Goal: Information Seeking & Learning: Find specific fact

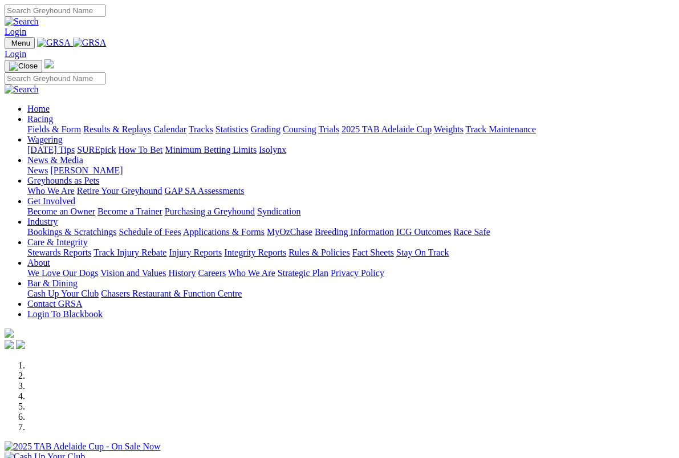
click at [53, 114] on link "Racing" at bounding box center [40, 119] width 26 height 10
click at [151, 124] on link "Results & Replays" at bounding box center [117, 129] width 68 height 10
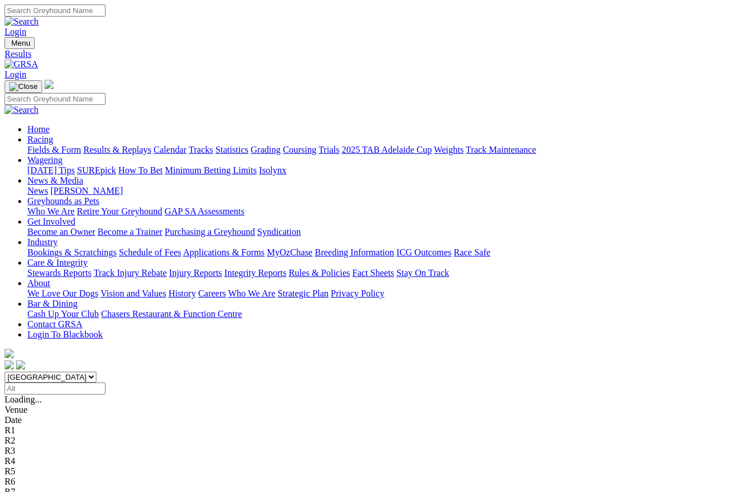
click at [106, 12] on input "Search" at bounding box center [55, 11] width 101 height 12
type input "Prouse"
click at [39, 17] on img at bounding box center [22, 22] width 34 height 10
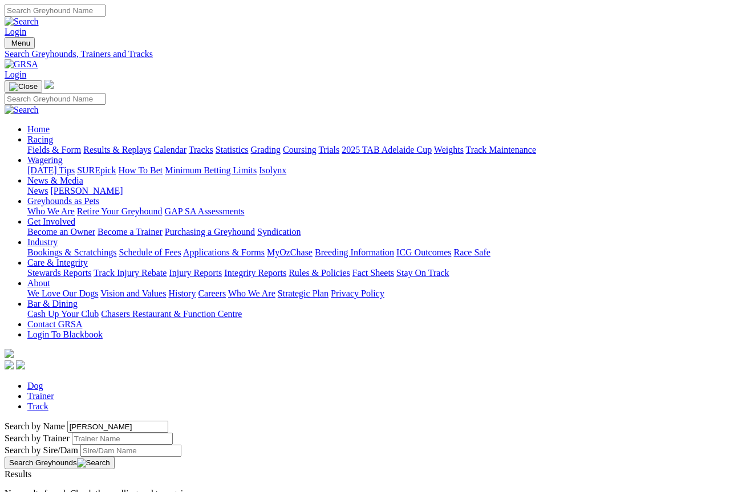
scroll to position [6, 0]
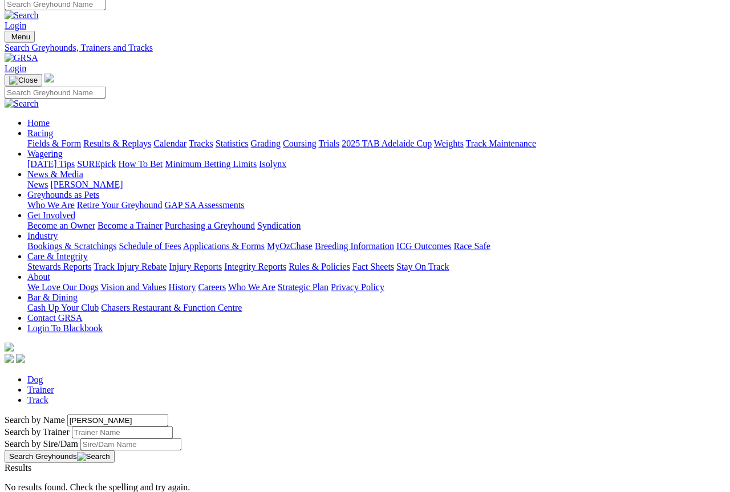
click at [54, 385] on link "Trainer" at bounding box center [40, 390] width 27 height 10
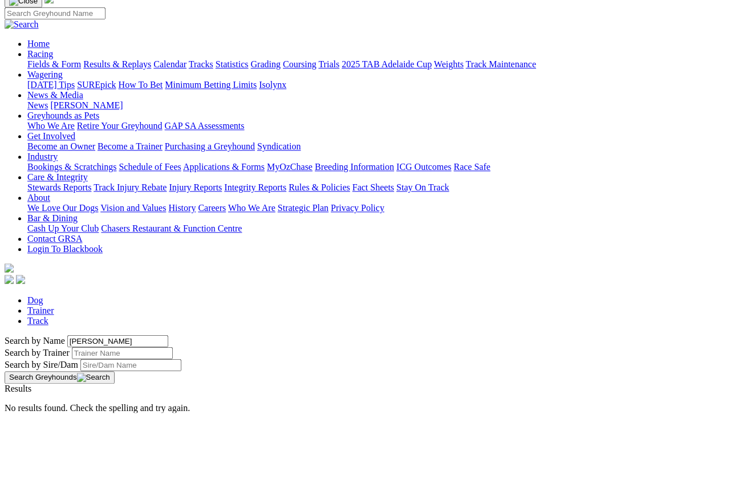
type input "Prouse"
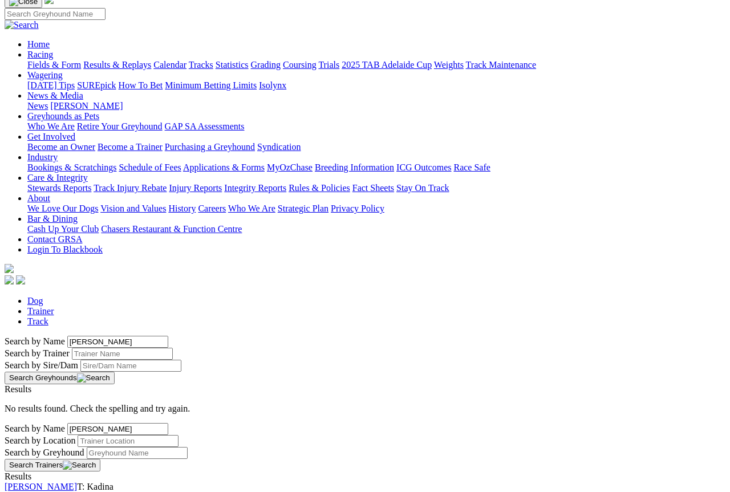
click at [65, 482] on link "[PERSON_NAME]" at bounding box center [41, 487] width 72 height 10
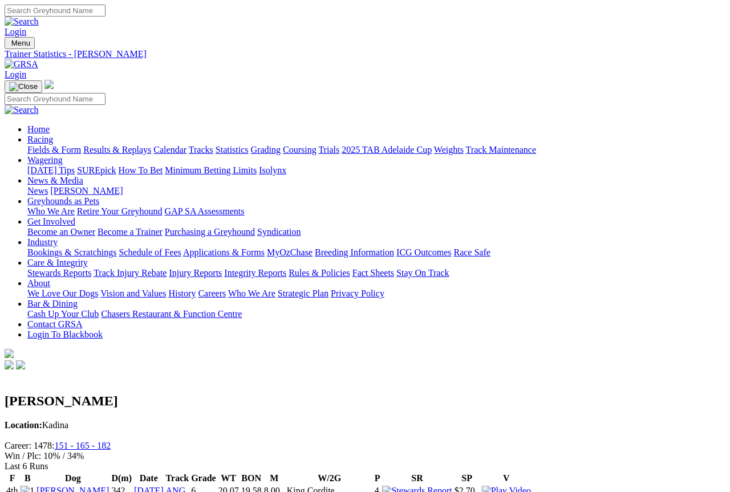
scroll to position [6, 0]
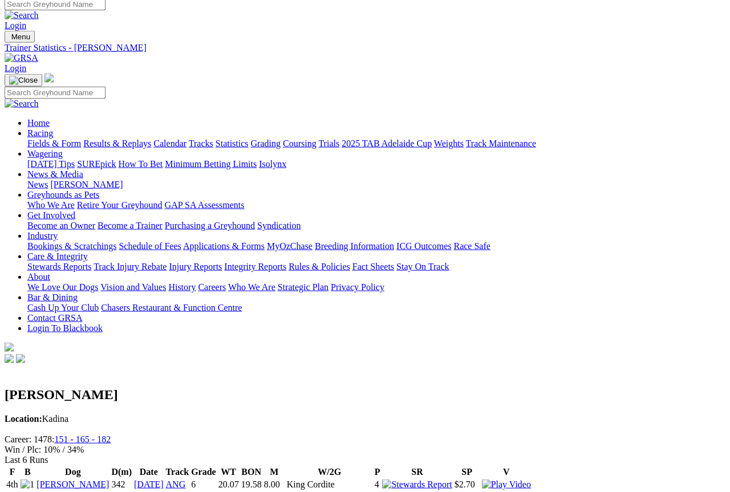
click at [118, 139] on link "Results & Replays" at bounding box center [117, 144] width 68 height 10
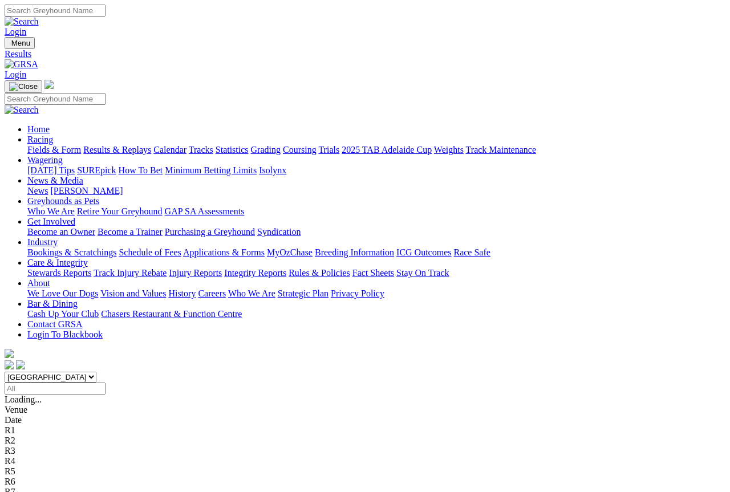
scroll to position [6, 0]
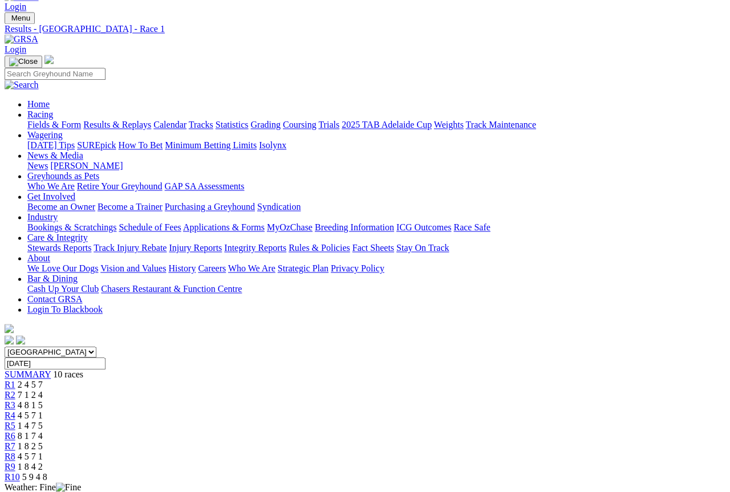
scroll to position [20, 0]
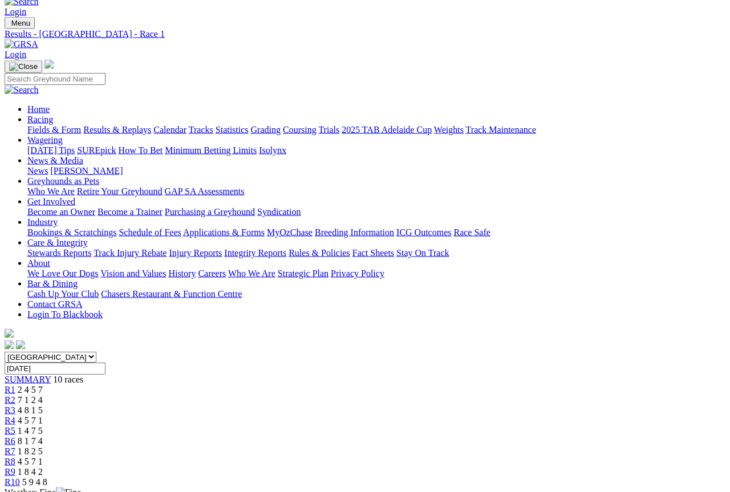
click at [43, 395] on span "7 1 2 4" at bounding box center [30, 400] width 25 height 10
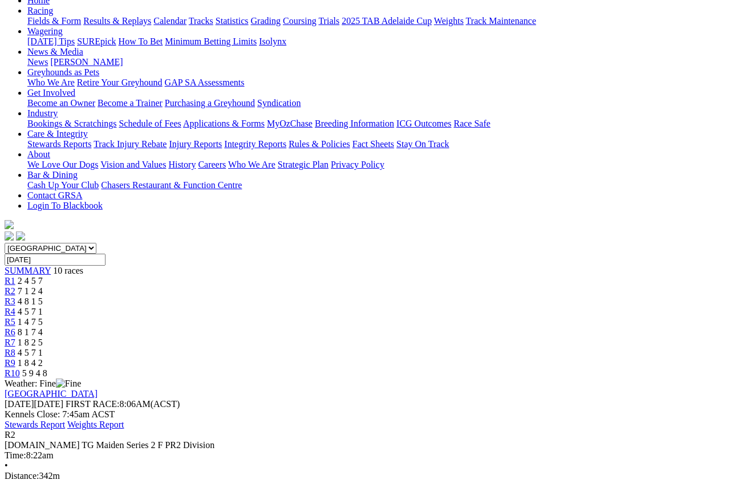
scroll to position [128, 0]
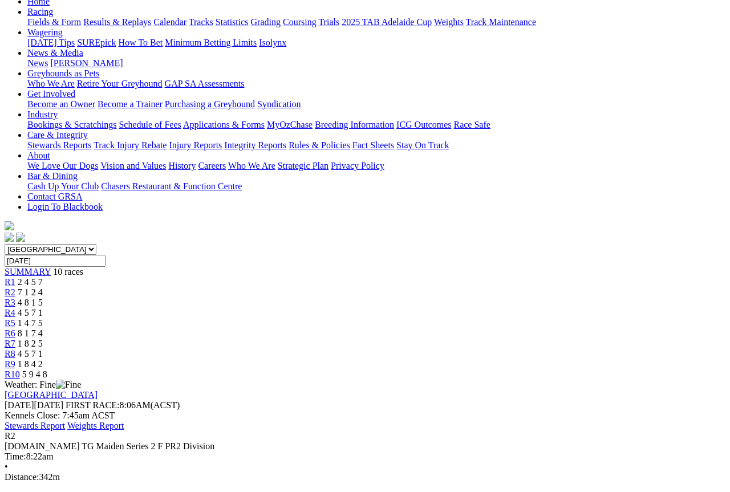
click at [282, 298] on div "R3 4 8 1 5" at bounding box center [365, 303] width 721 height 10
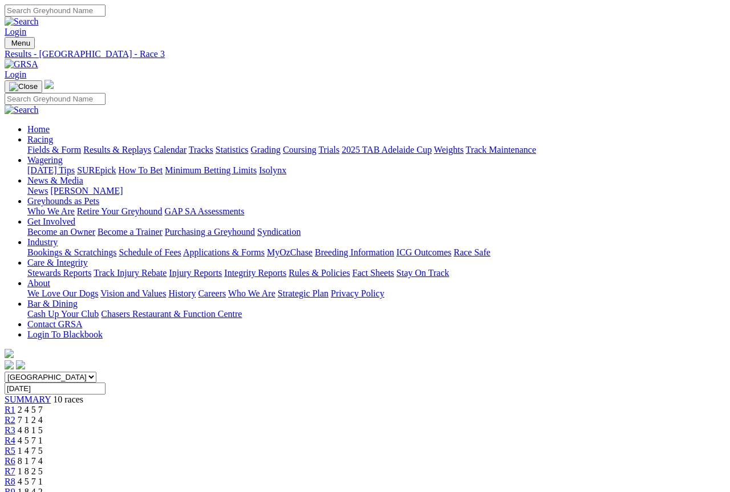
click at [15, 436] on span "R4" at bounding box center [10, 441] width 11 height 10
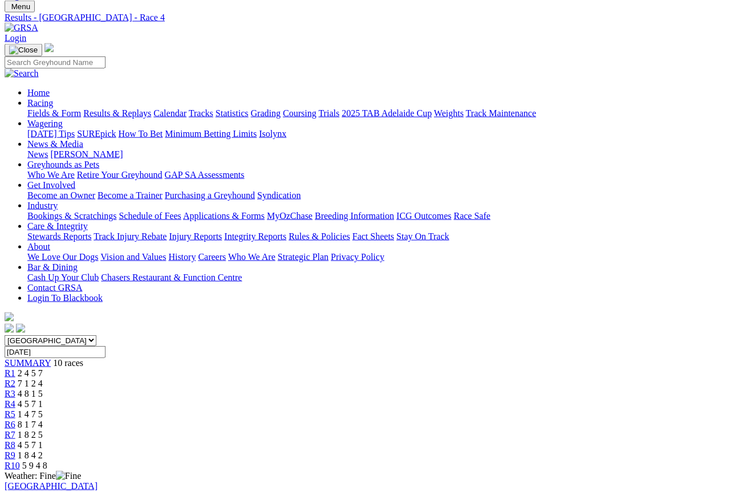
scroll to position [31, 0]
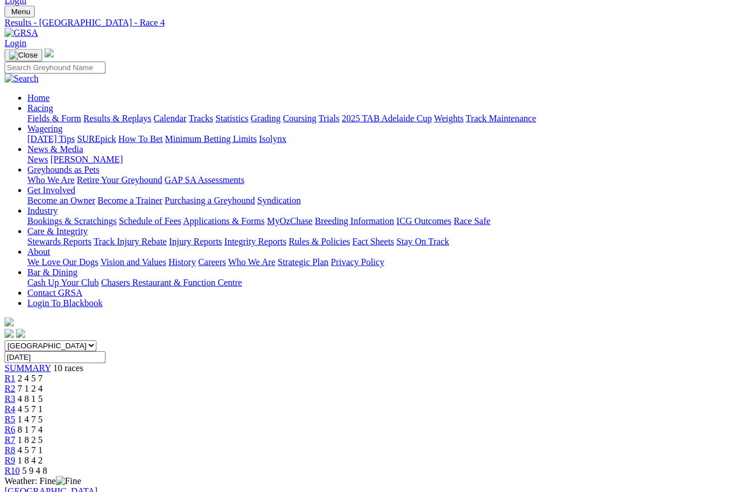
click at [15, 415] on link "R5" at bounding box center [10, 420] width 11 height 10
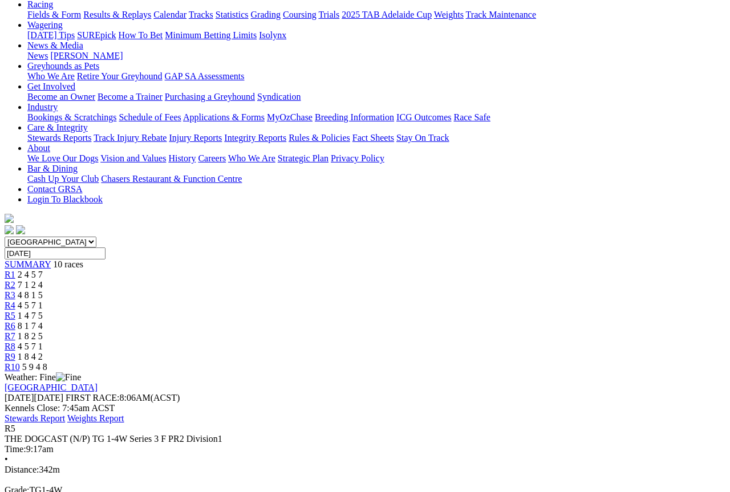
scroll to position [122, 0]
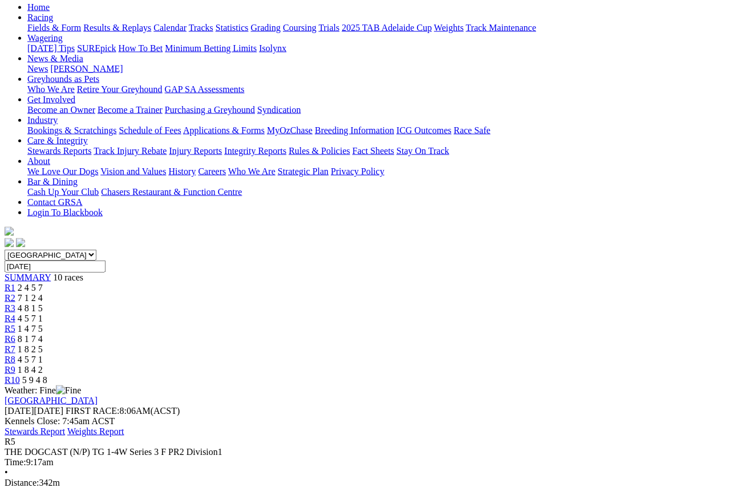
click at [43, 334] on span "8 1 7 4" at bounding box center [30, 339] width 25 height 10
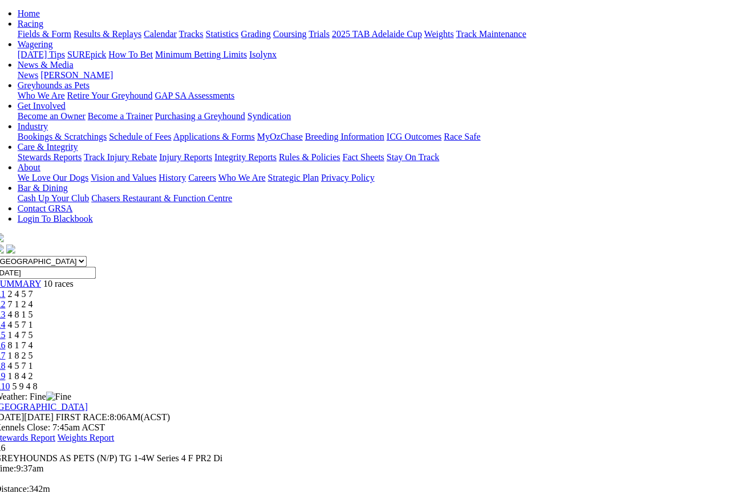
scroll to position [114, 10]
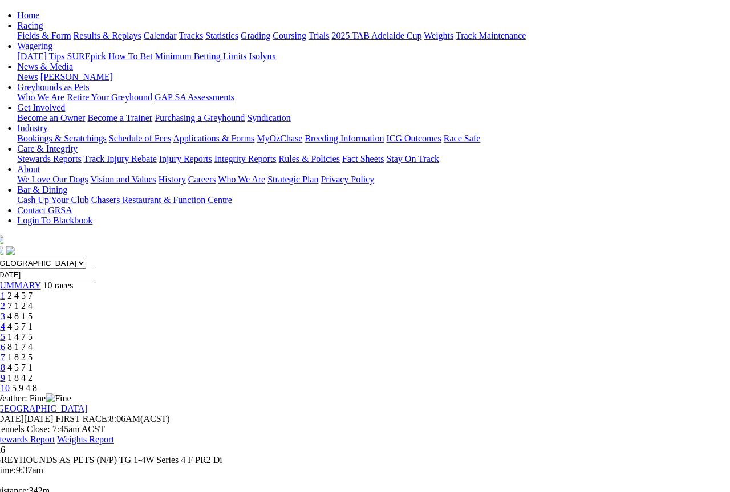
click at [5, 353] on link "R7" at bounding box center [-1, 358] width 11 height 10
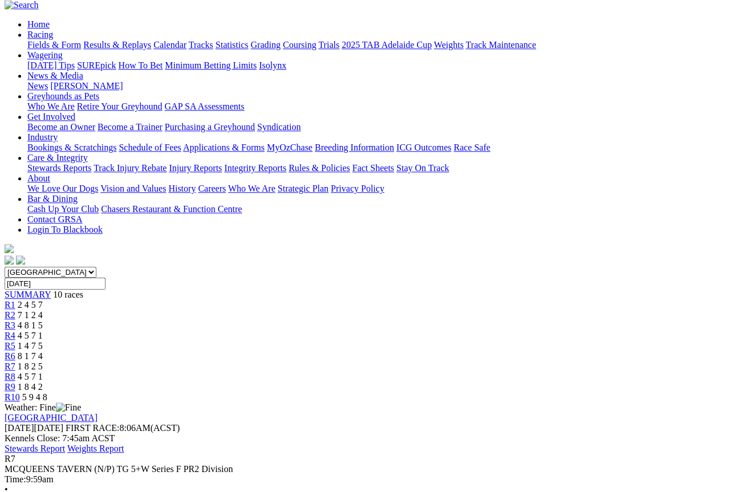
scroll to position [98, 0]
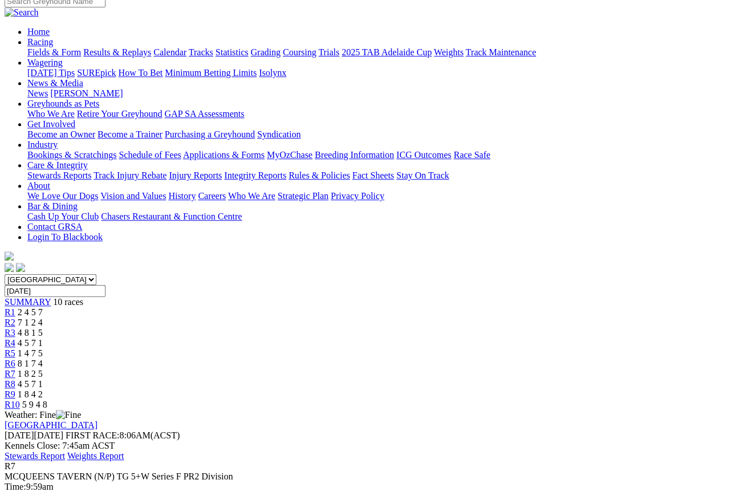
click at [15, 379] on span "R8" at bounding box center [10, 384] width 11 height 10
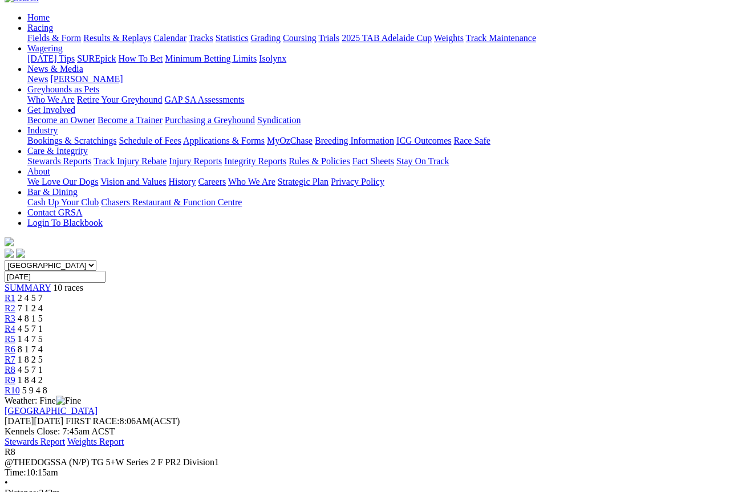
scroll to position [111, 0]
click at [15, 376] on link "R9" at bounding box center [10, 381] width 11 height 10
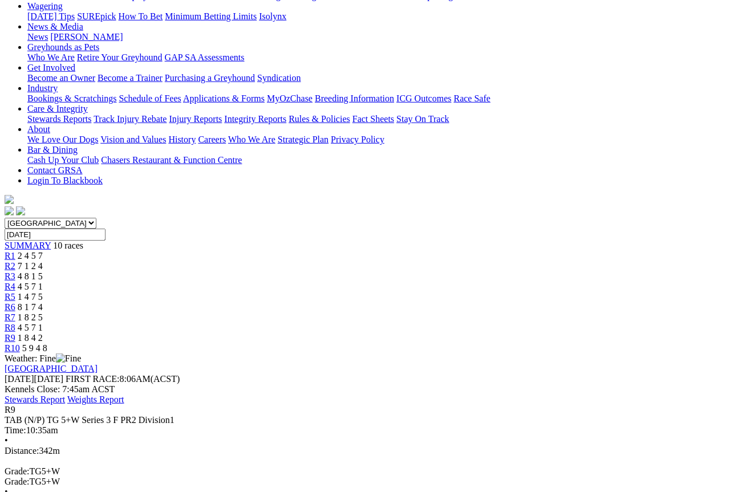
scroll to position [137, 0]
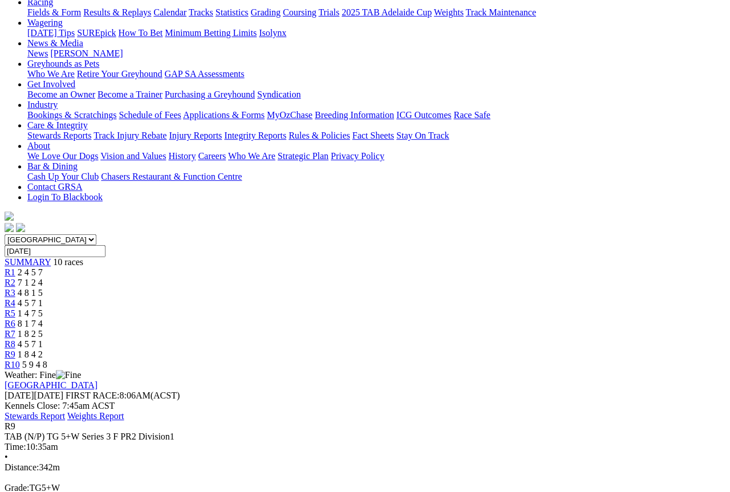
click at [20, 360] on link "R10" at bounding box center [12, 365] width 15 height 10
